Goal: Check status

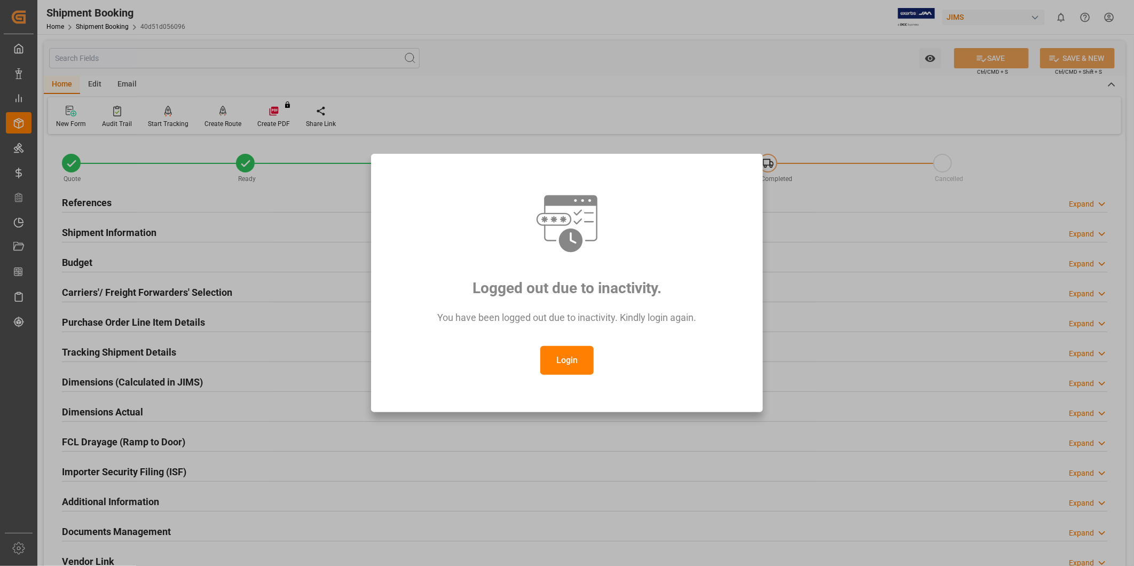
scroll to position [118, 0]
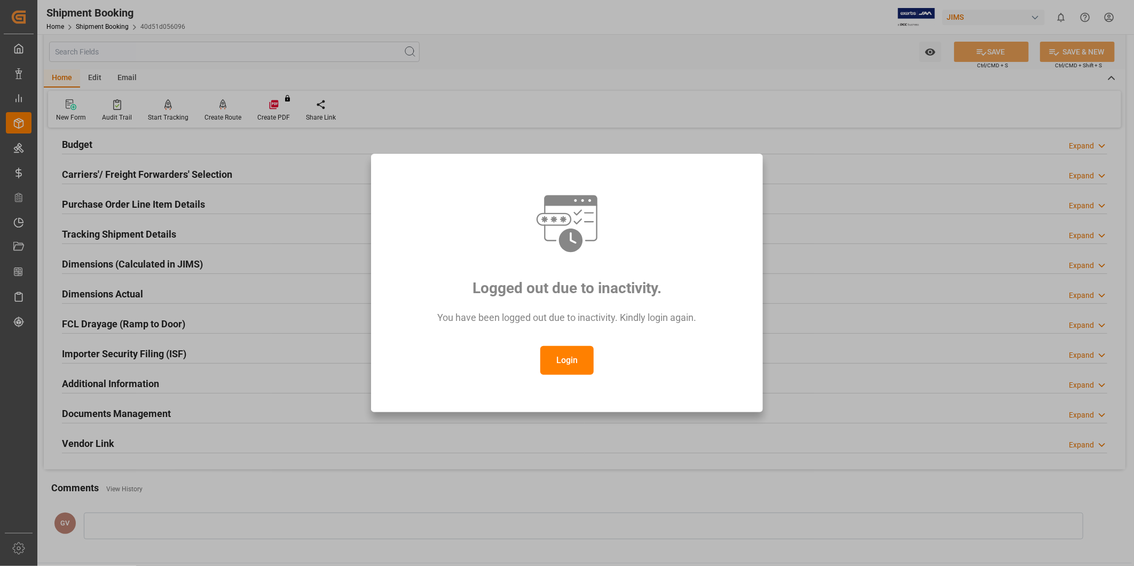
click at [564, 358] on button "Login" at bounding box center [566, 360] width 53 height 29
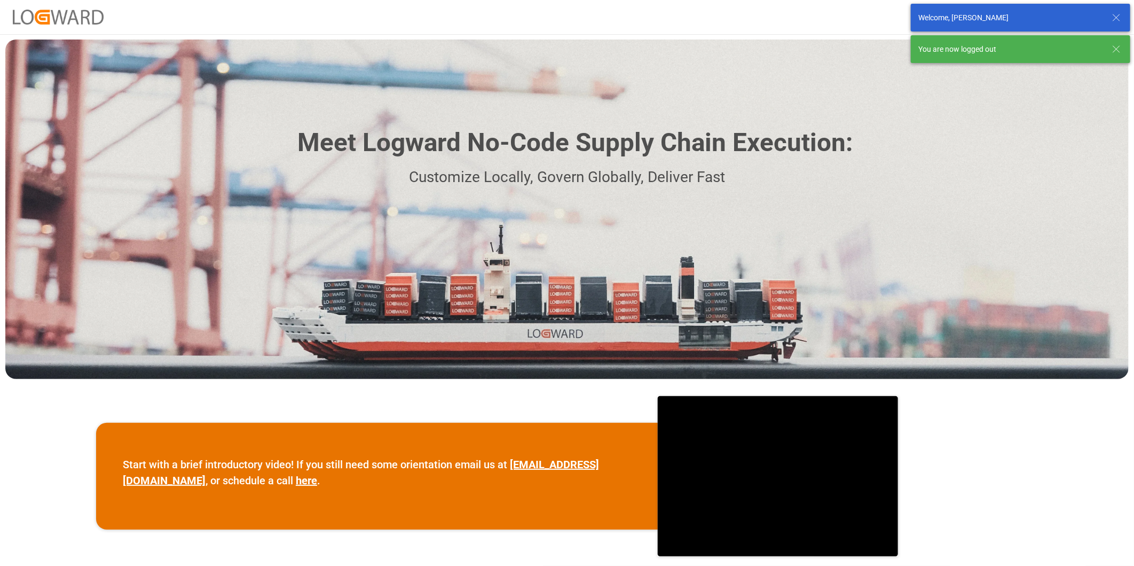
click at [1117, 19] on line at bounding box center [1116, 17] width 6 height 6
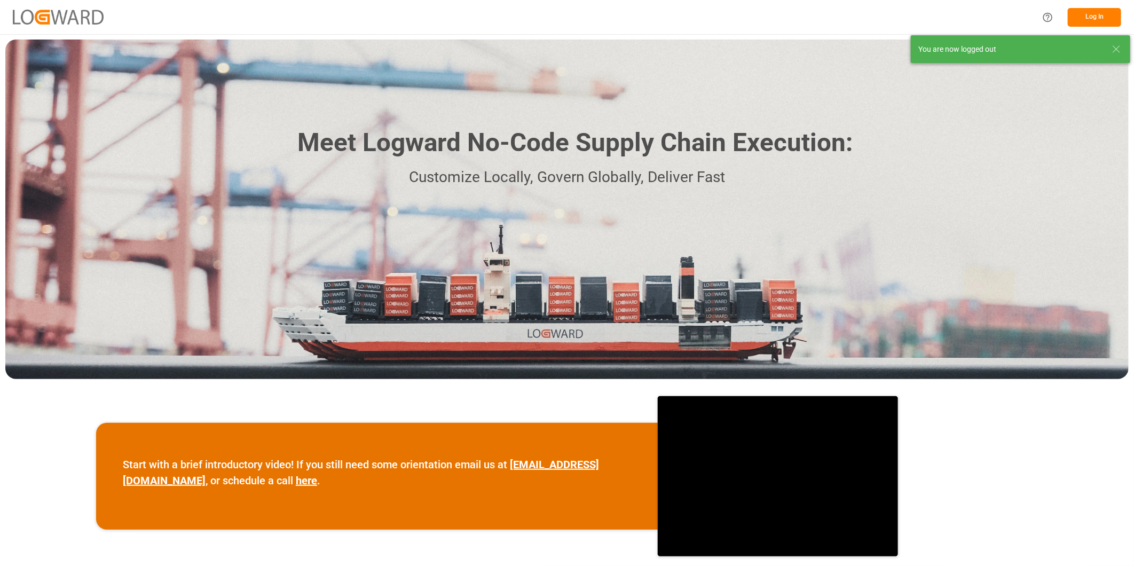
click at [1122, 46] on div "Meet Logward No-Code Supply Chain Execution: Customize Locally, Govern Globally…" at bounding box center [566, 210] width 1123 height 340
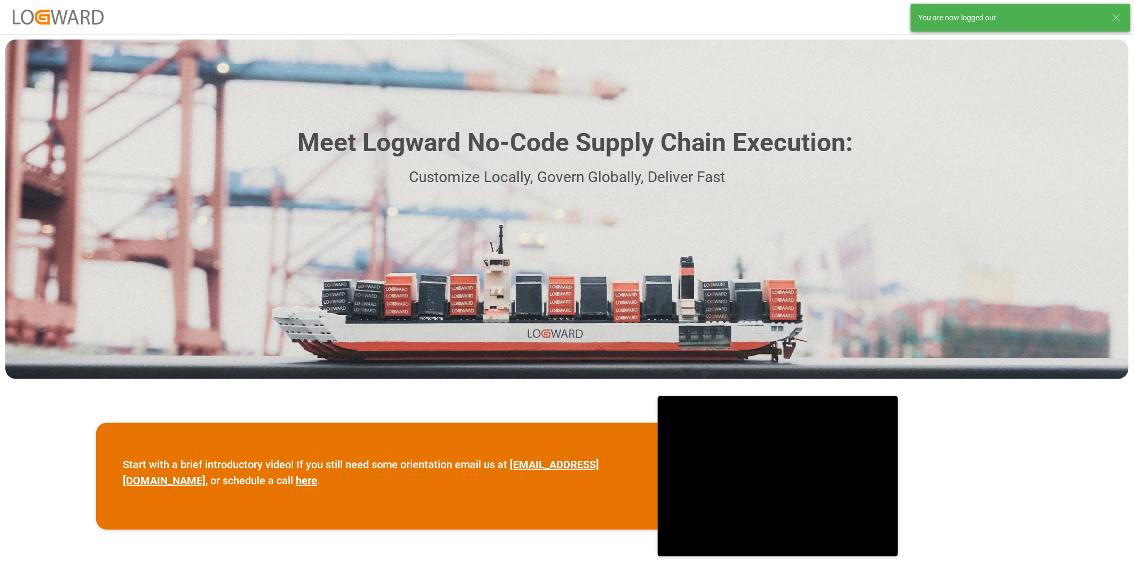
click at [1120, 18] on icon at bounding box center [1116, 17] width 13 height 13
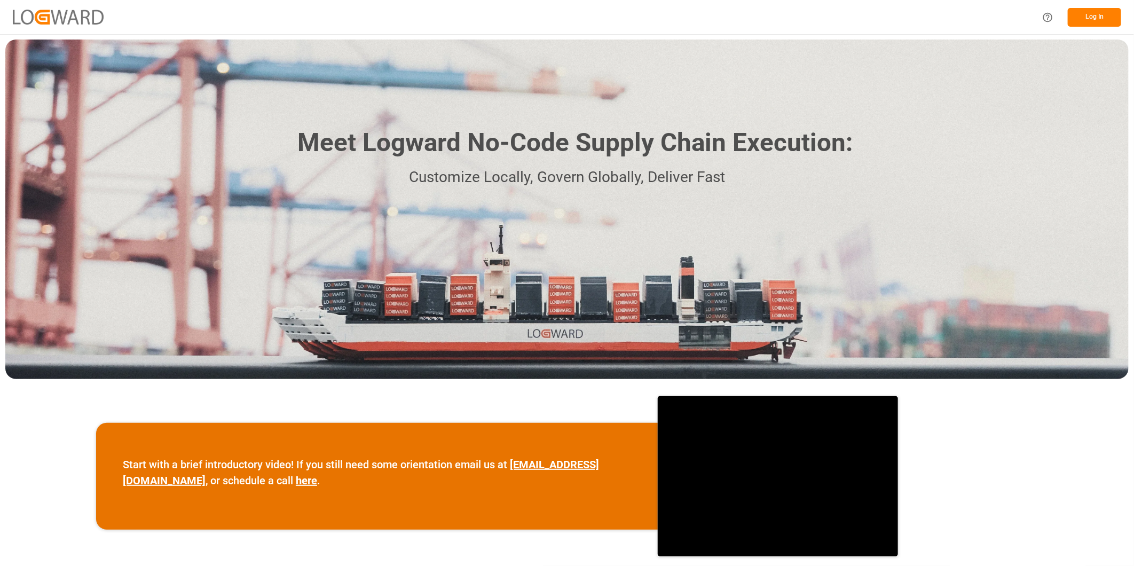
click at [1099, 14] on button "Log In" at bounding box center [1094, 17] width 53 height 19
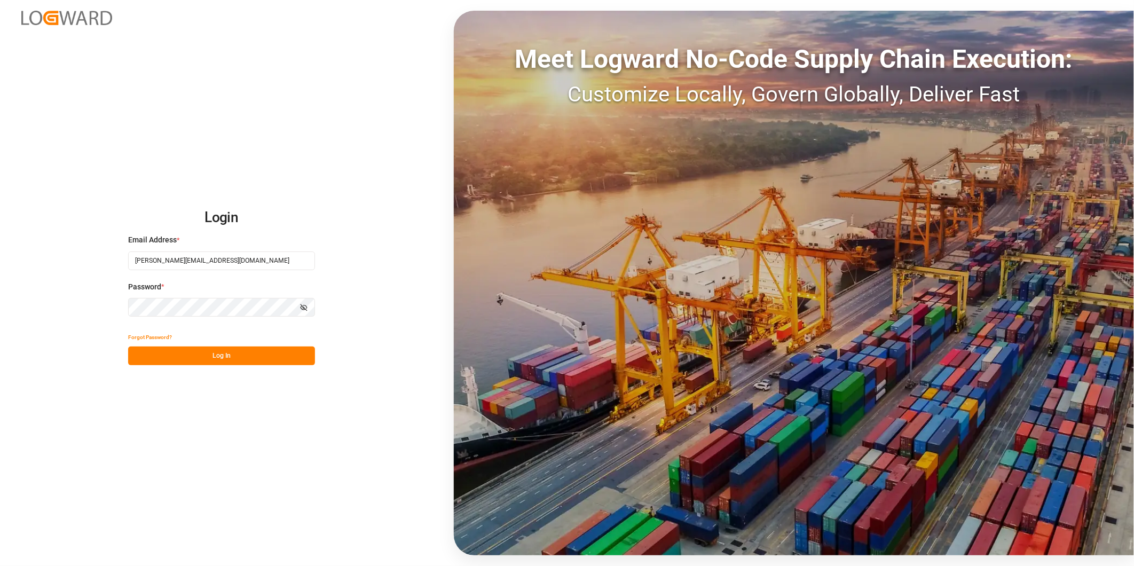
click at [306, 349] on button "Log In" at bounding box center [221, 355] width 187 height 19
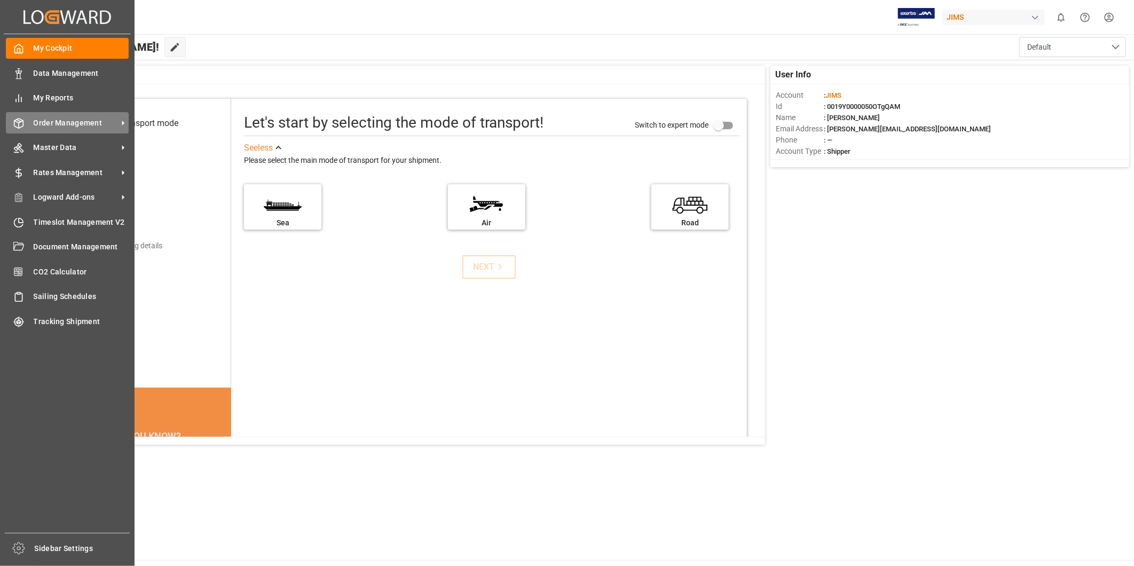
click at [123, 129] on div "Order Management Order Management" at bounding box center [67, 122] width 123 height 21
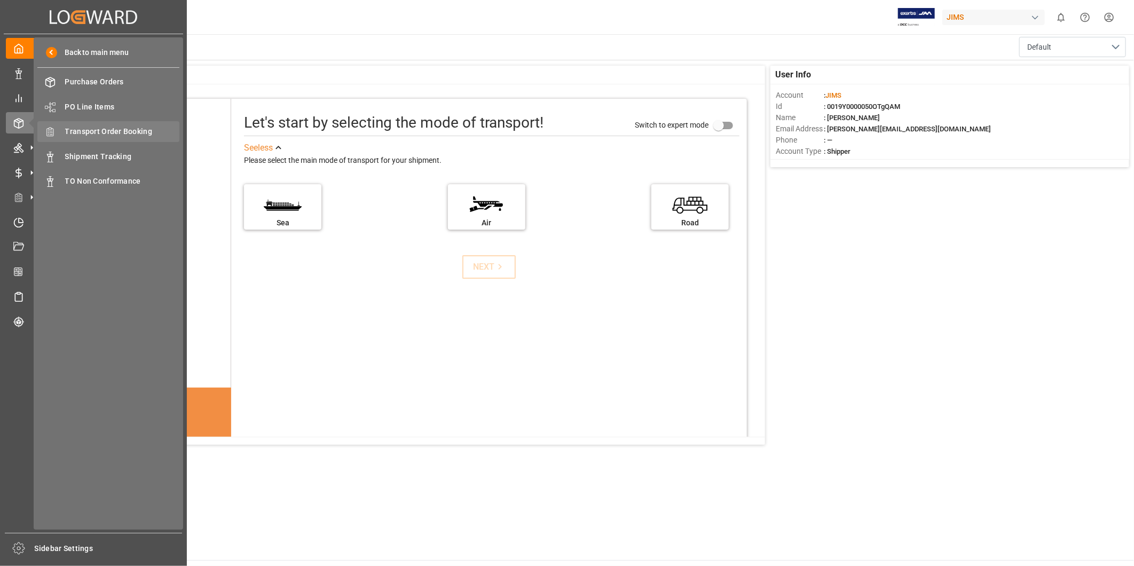
click at [157, 135] on span "Transport Order Booking" at bounding box center [122, 131] width 115 height 11
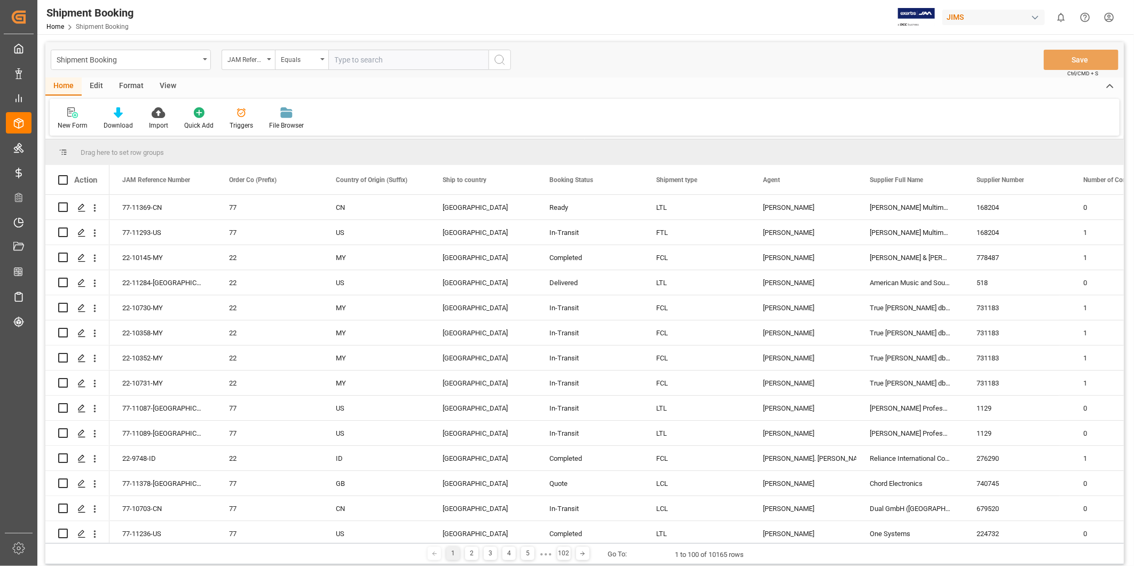
click at [377, 56] on input "text" at bounding box center [408, 60] width 160 height 20
type input "22-11364-[GEOGRAPHIC_DATA]"
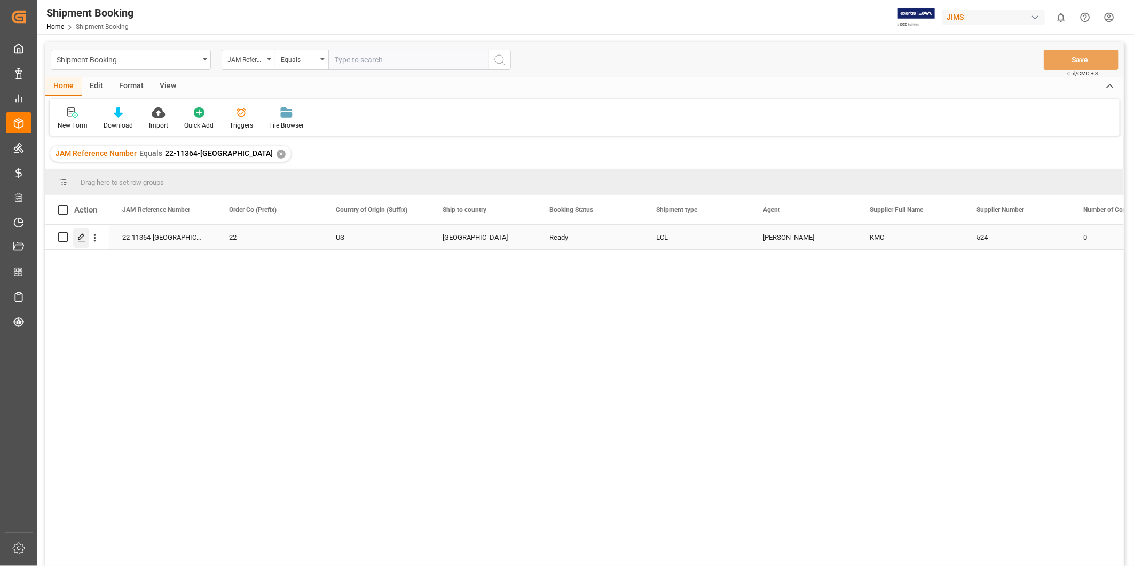
click at [86, 235] on div "Press SPACE to select this row." at bounding box center [81, 238] width 16 height 20
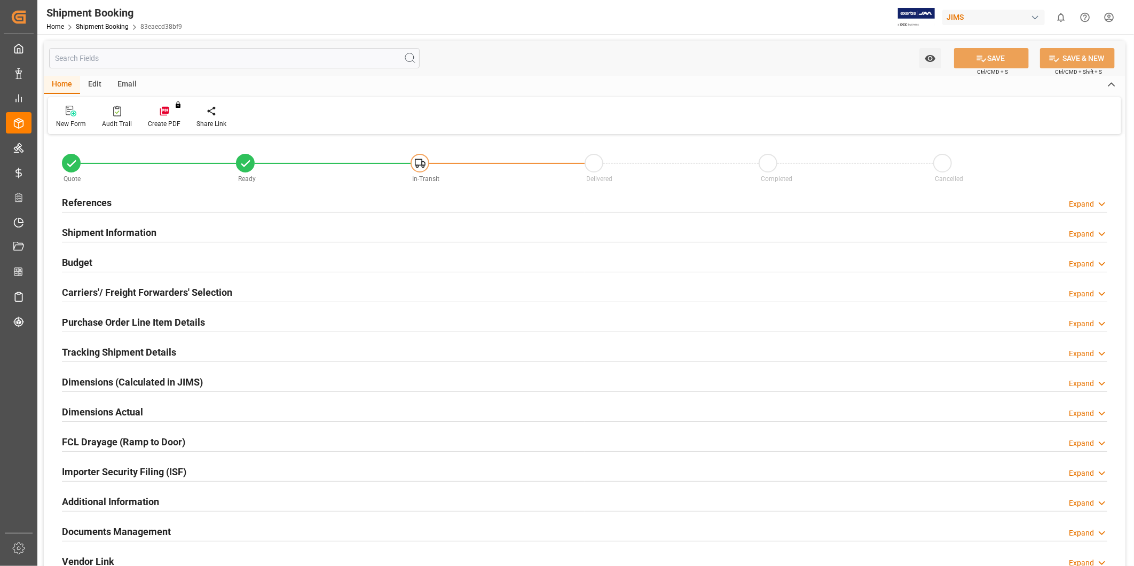
type input "0"
type input "[DATE]"
click at [1087, 200] on div "Expand" at bounding box center [1081, 204] width 25 height 11
